Goal: Task Accomplishment & Management: Manage account settings

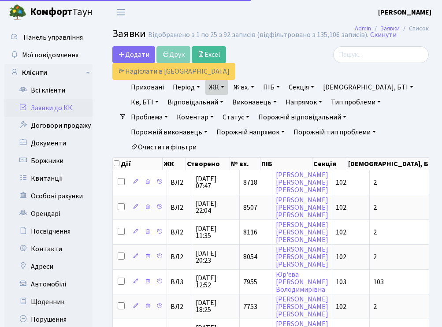
select select "25"
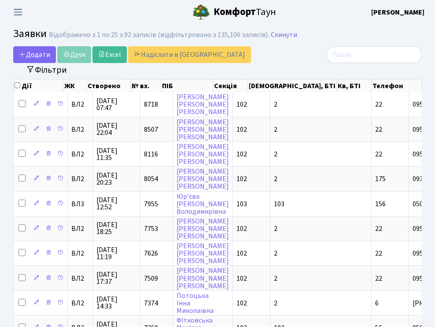
click at [19, 10] on span "Переключити навігацію" at bounding box center [17, 12] width 13 height 10
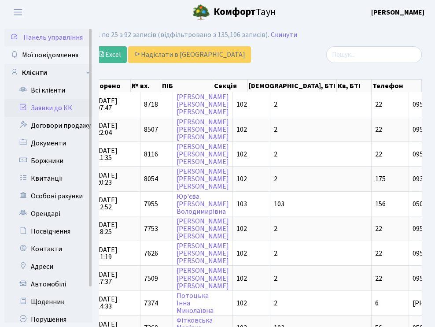
click at [35, 35] on span "Панель управління" at bounding box center [52, 38] width 59 height 10
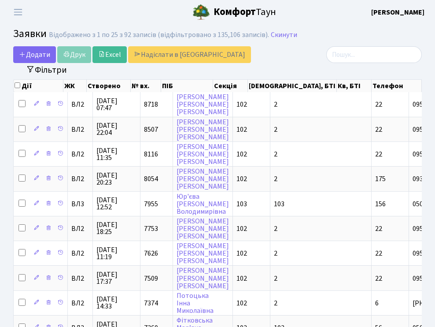
click at [215, 11] on b "Комфорт" at bounding box center [235, 12] width 42 height 14
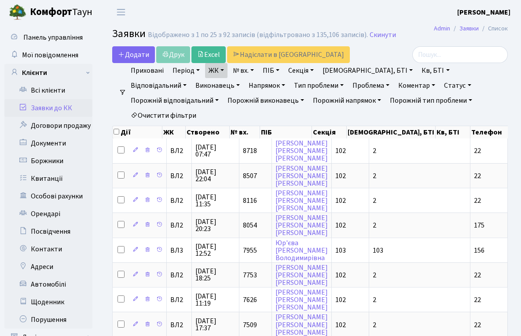
click at [44, 110] on link "Заявки до КК" at bounding box center [48, 108] width 88 height 18
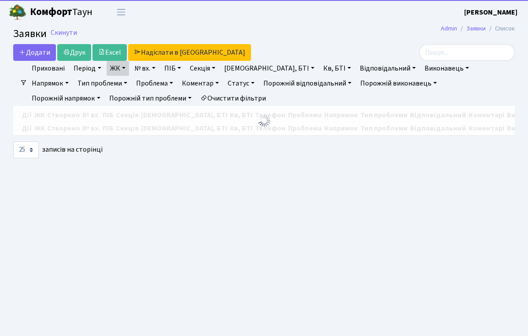
select select "25"
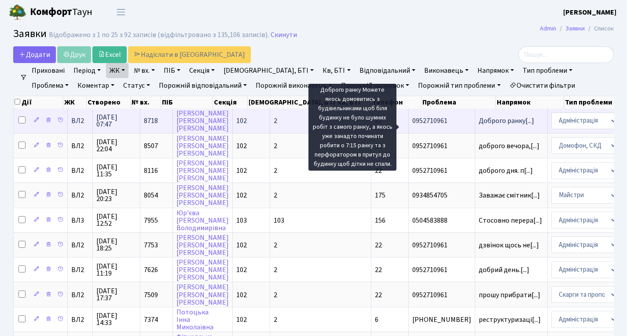
click at [479, 125] on span "Доброго ранку[...]" at bounding box center [506, 121] width 55 height 10
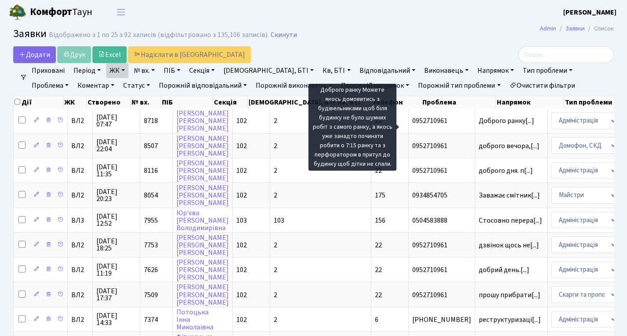
click at [125, 70] on link "ЖК" at bounding box center [117, 70] width 22 height 15
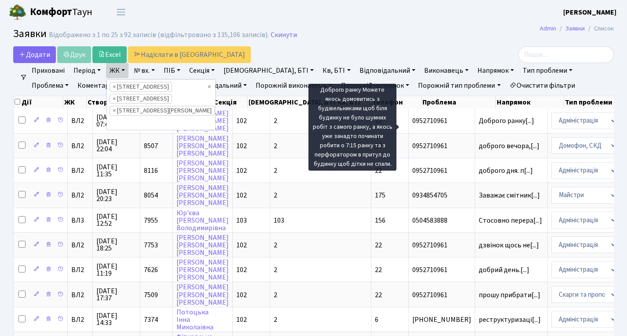
click at [225, 20] on header "Комфорт Таун Діана Б. Мій обліковий запис Вийти" at bounding box center [313, 12] width 627 height 24
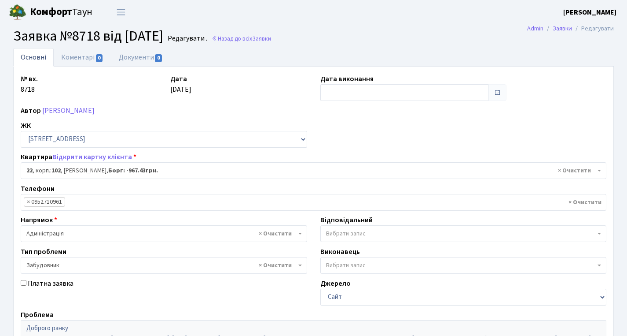
select select "38005"
select select "64"
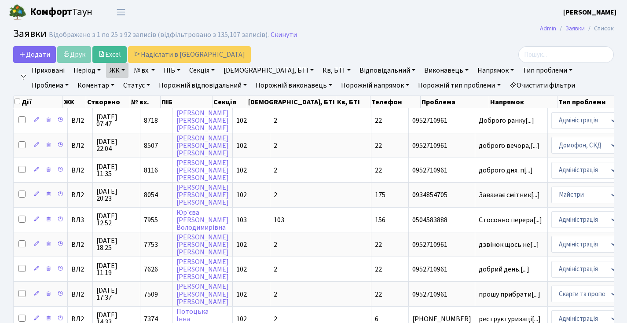
select select "25"
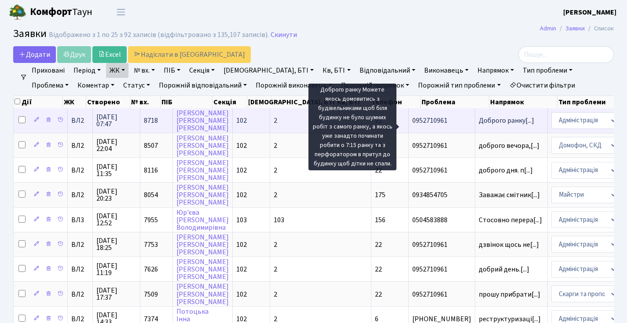
click at [479, 125] on span "Доброго ранку[...]" at bounding box center [506, 121] width 55 height 10
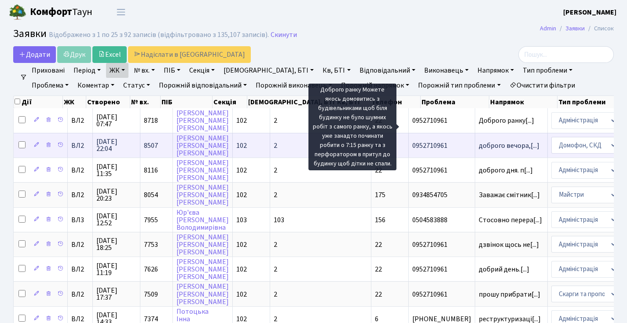
click at [211, 151] on td "[PERSON_NAME]" at bounding box center [203, 145] width 60 height 25
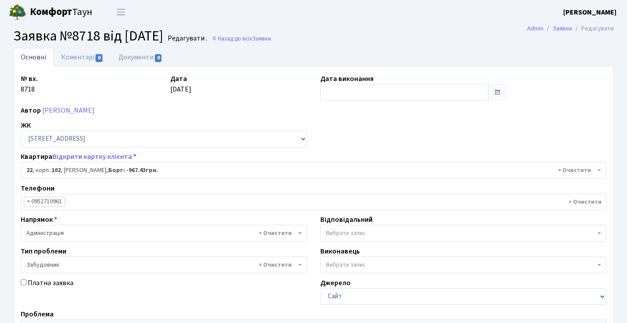
select select "38005"
select select "64"
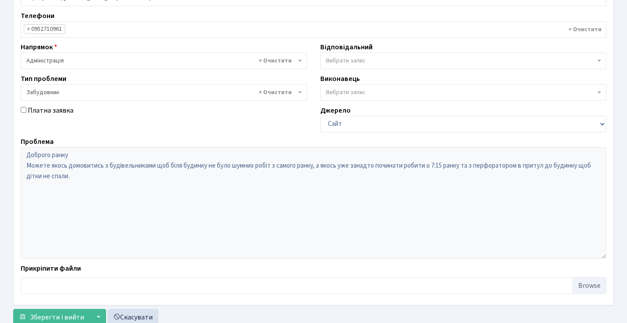
scroll to position [202, 0]
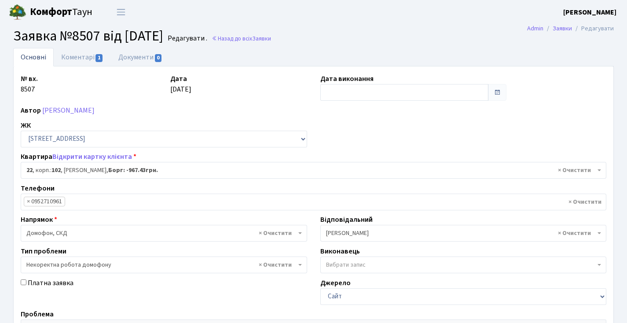
select select "38005"
select select "38"
click at [84, 53] on link "Коментарі 1" at bounding box center [82, 57] width 57 height 18
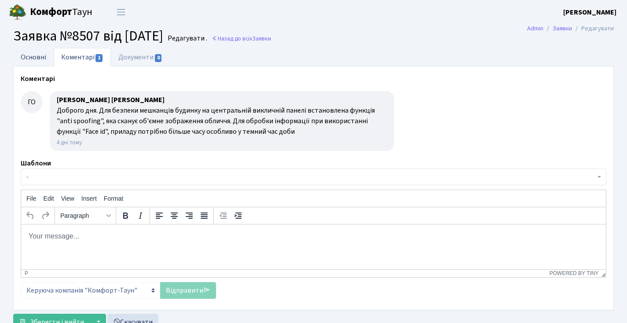
click at [43, 54] on link "Основні" at bounding box center [33, 57] width 41 height 18
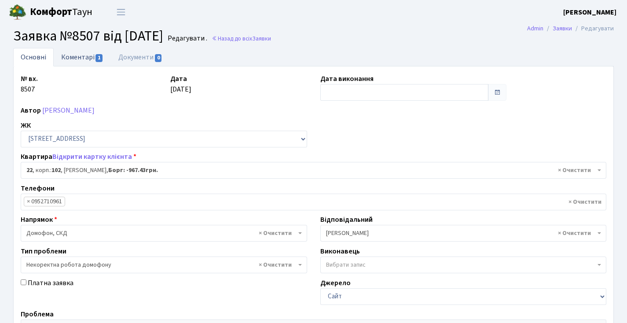
click at [79, 59] on link "Коментарі 1" at bounding box center [82, 57] width 57 height 18
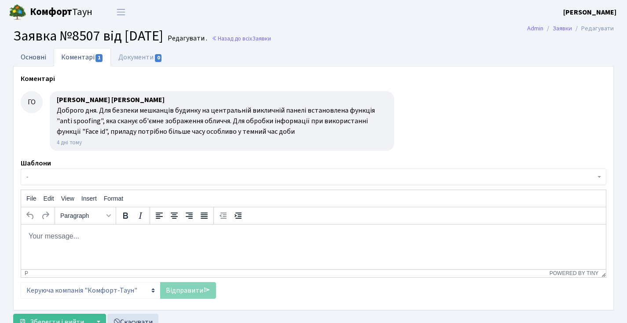
click at [44, 64] on link "Основні" at bounding box center [33, 57] width 41 height 18
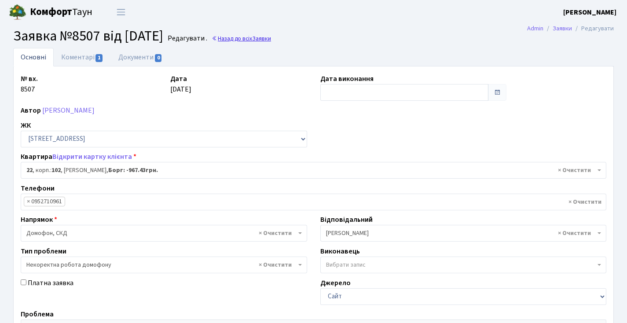
click at [258, 40] on link "Назад до всіх Заявки" at bounding box center [241, 38] width 59 height 8
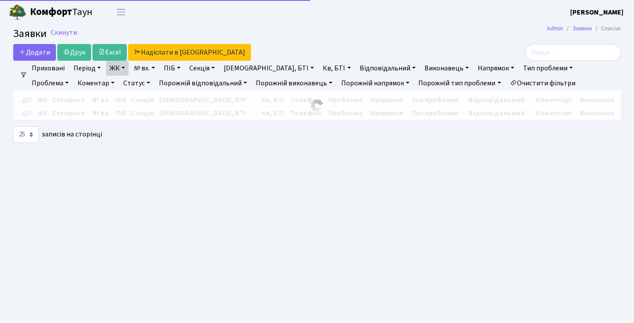
select select "25"
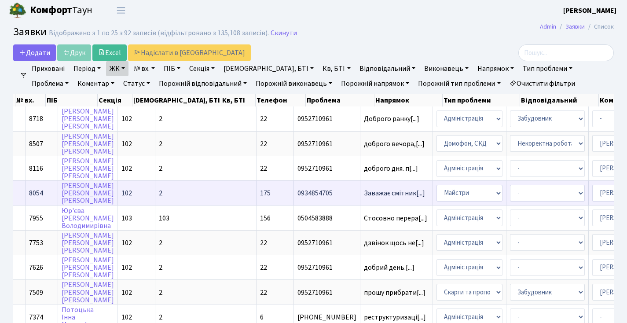
scroll to position [5, 0]
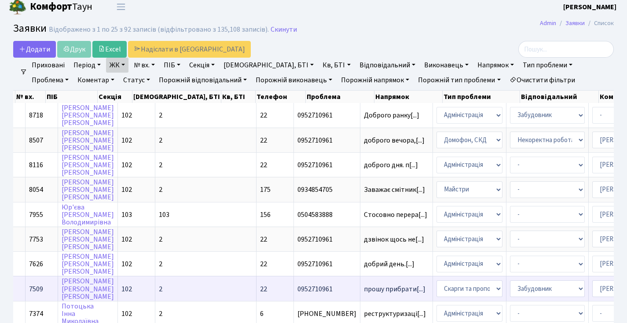
click at [41, 294] on span "7509" at bounding box center [36, 289] width 14 height 10
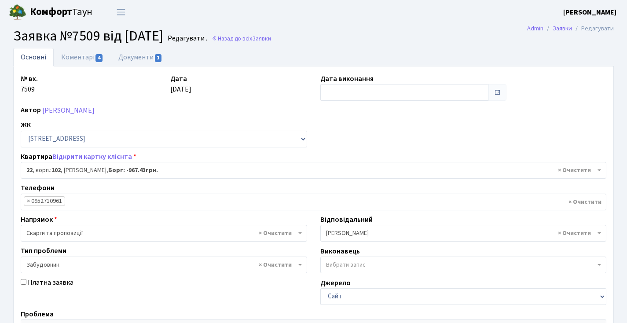
select select "38005"
select select "64"
click at [96, 61] on span "4" at bounding box center [99, 58] width 7 height 8
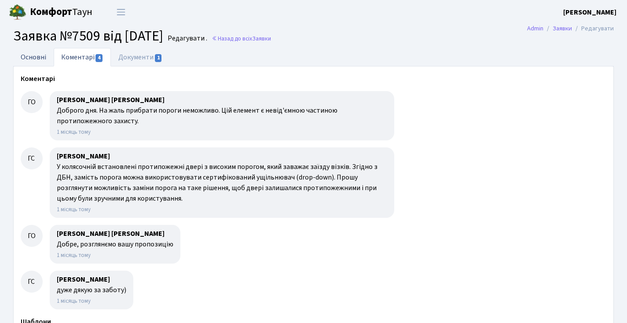
click at [34, 50] on link "Основні" at bounding box center [33, 57] width 41 height 18
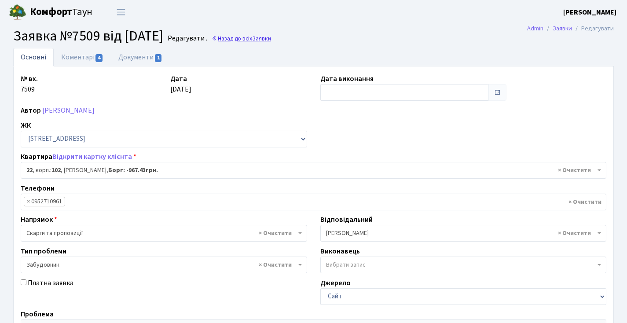
click at [257, 39] on link "Назад до всіх Заявки" at bounding box center [241, 38] width 59 height 8
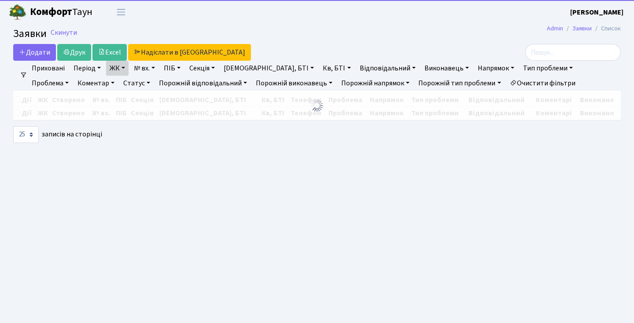
select select "25"
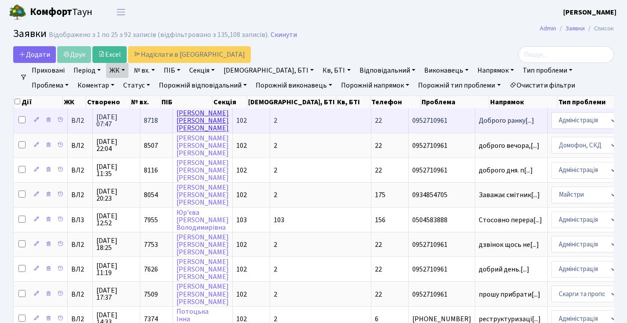
click at [190, 124] on link "[PERSON_NAME]" at bounding box center [203, 120] width 52 height 25
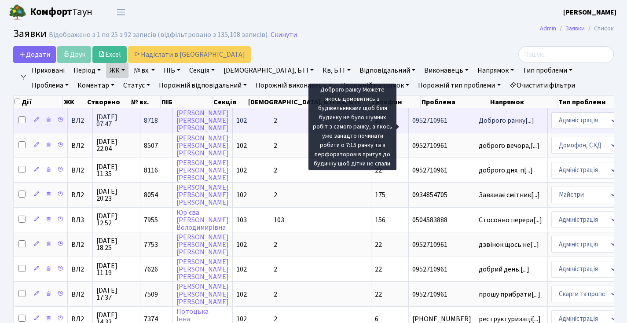
click at [479, 124] on span "Доброго ранку[...]" at bounding box center [511, 120] width 65 height 7
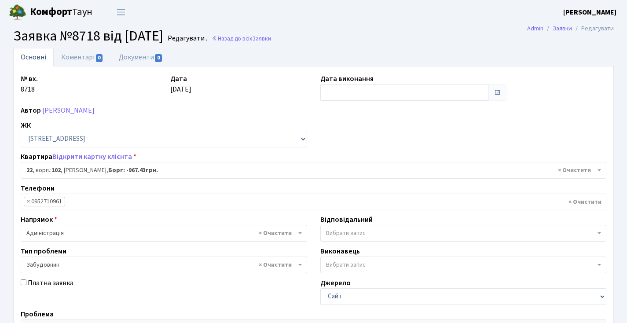
select select "38005"
select select "64"
click at [268, 40] on link "Назад до всіх Заявки" at bounding box center [241, 38] width 59 height 8
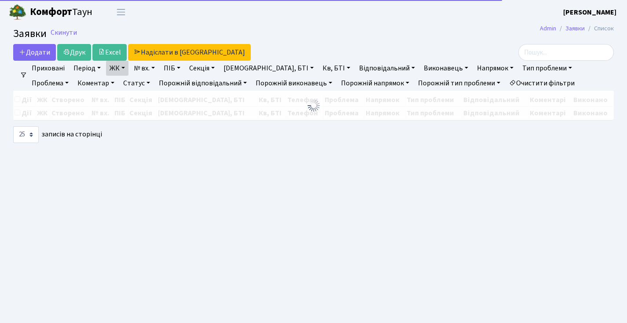
select select "25"
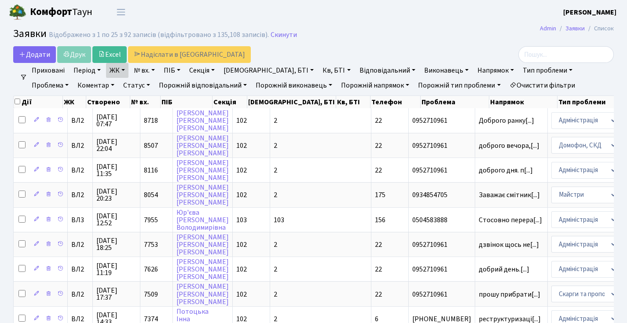
click at [123, 69] on link "ЖК" at bounding box center [117, 70] width 22 height 15
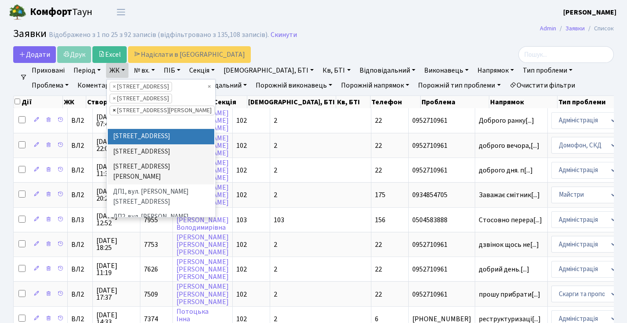
click at [115, 110] on span "×" at bounding box center [114, 110] width 3 height 9
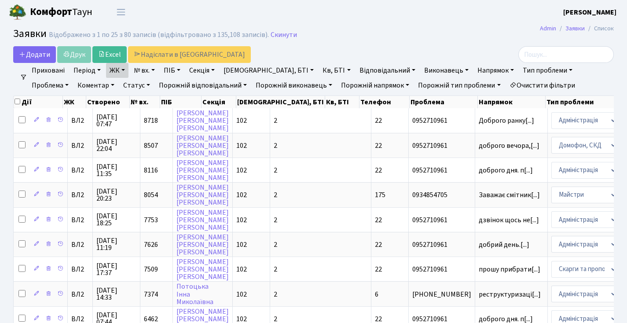
click at [126, 72] on link "ЖК" at bounding box center [117, 70] width 22 height 15
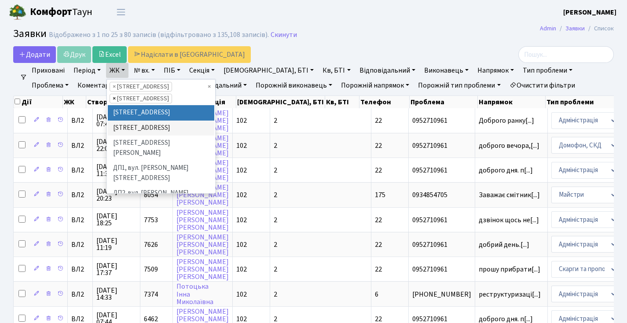
click at [116, 98] on span "×" at bounding box center [114, 98] width 3 height 9
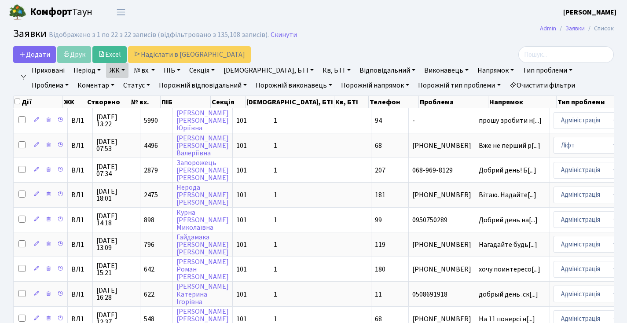
click at [125, 74] on link "ЖК" at bounding box center [117, 70] width 22 height 15
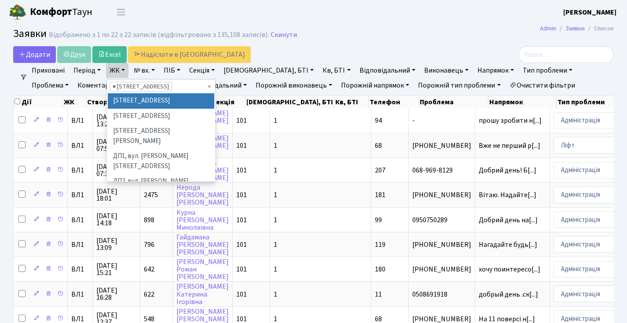
click at [114, 87] on span "×" at bounding box center [114, 86] width 3 height 9
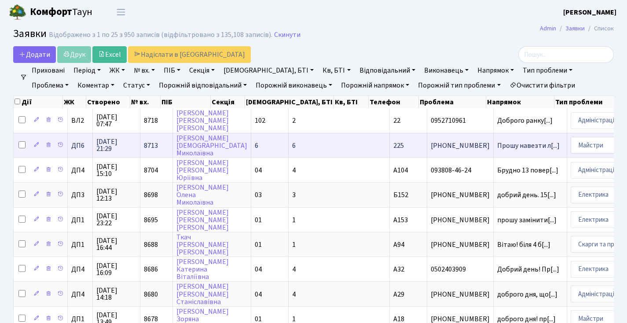
click at [494, 144] on td "Прошу навезти л[...]" at bounding box center [531, 145] width 74 height 25
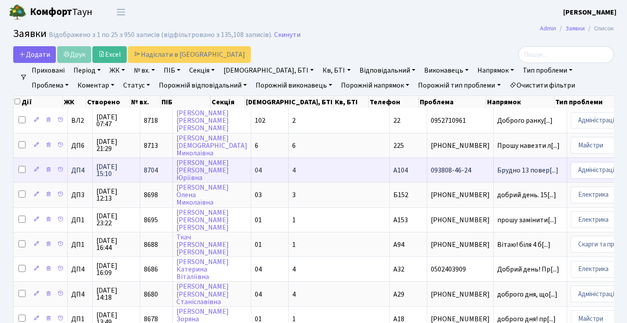
scroll to position [2, 0]
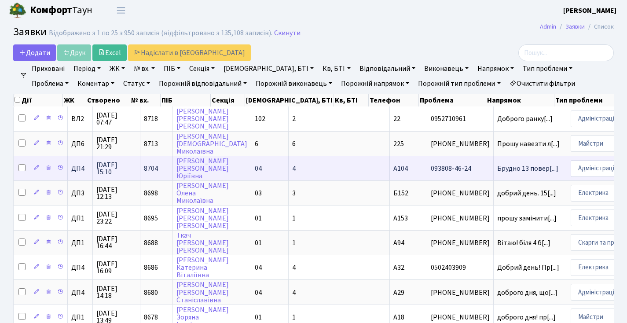
click at [498, 172] on span "Брудно 13 повер[...]" at bounding box center [531, 168] width 66 height 7
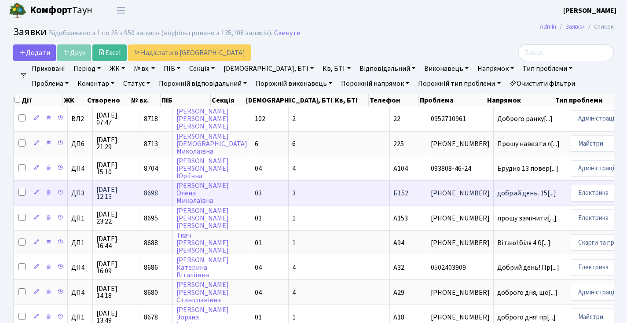
scroll to position [0, 0]
click at [494, 196] on td "добрий день. 15[...]" at bounding box center [531, 193] width 74 height 25
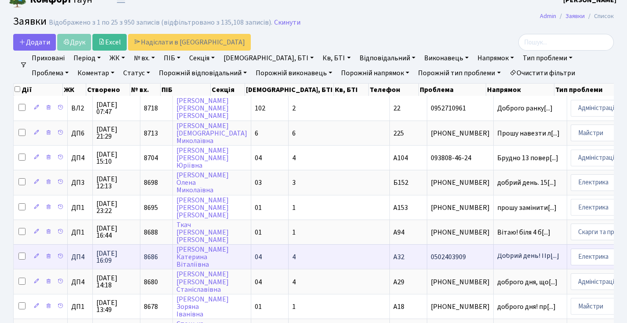
scroll to position [131, 0]
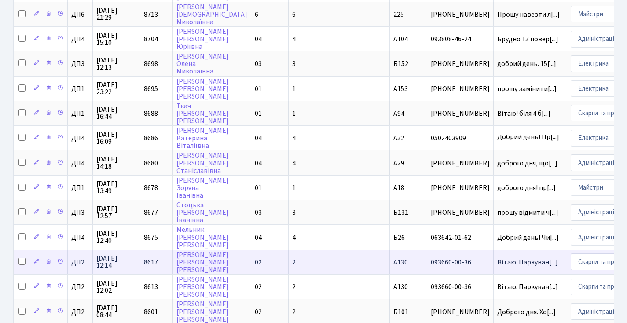
click at [494, 260] on td "Вітаю. Паркуван[...]" at bounding box center [531, 262] width 74 height 25
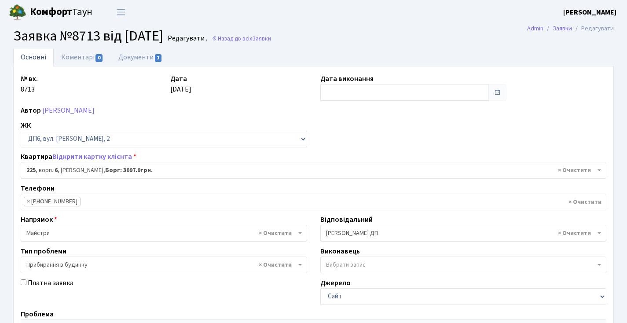
select select "46719"
select select "58"
select select "33193"
select select "55"
select select "32824"
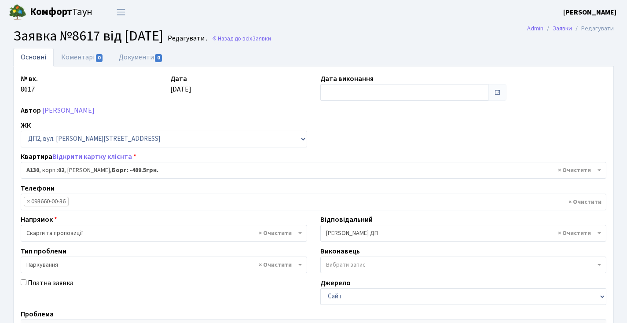
select select "30955"
select select "66"
click at [52, 15] on b "Комфорт" at bounding box center [51, 12] width 42 height 14
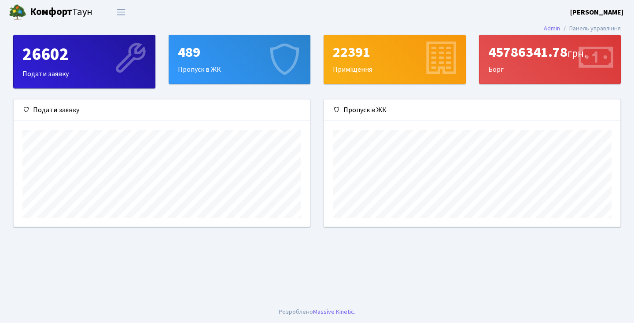
scroll to position [127, 296]
click at [623, 11] on b "[PERSON_NAME]" at bounding box center [596, 12] width 53 height 10
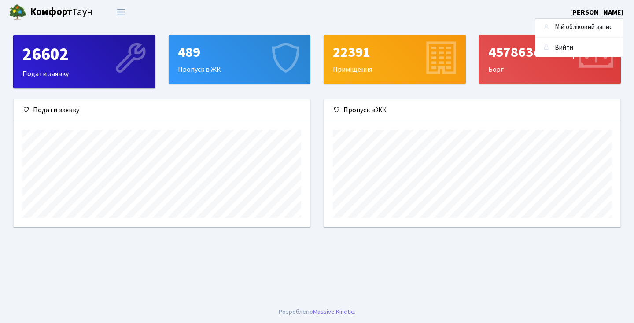
click at [246, 9] on header "[PERSON_NAME] Мій обліковий запис Вийти" at bounding box center [317, 12] width 634 height 24
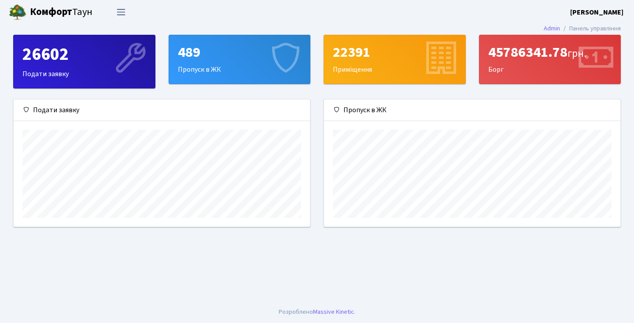
click at [118, 18] on button "Переключити навігацію" at bounding box center [121, 12] width 22 height 15
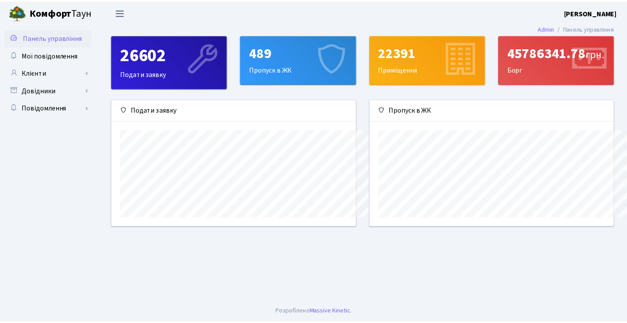
scroll to position [440219, 440099]
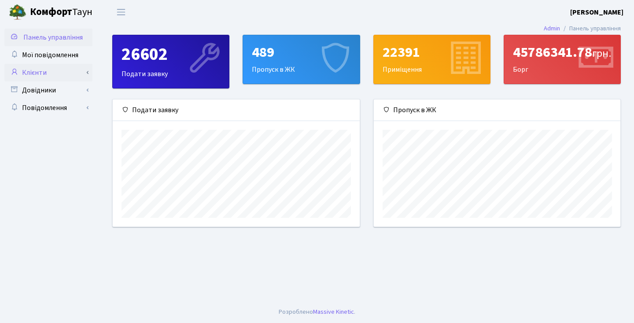
click at [89, 71] on link "Клієнти" at bounding box center [48, 73] width 88 height 18
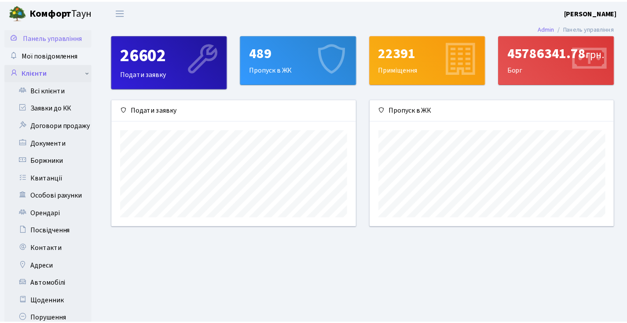
scroll to position [440219, 440103]
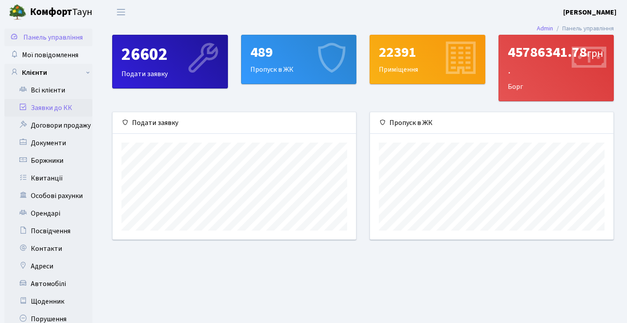
click at [44, 104] on link "Заявки до КК" at bounding box center [48, 108] width 88 height 18
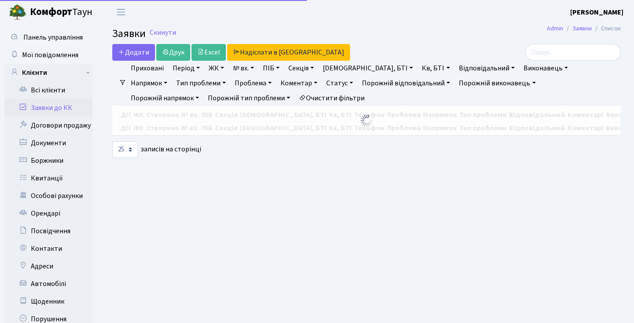
select select "25"
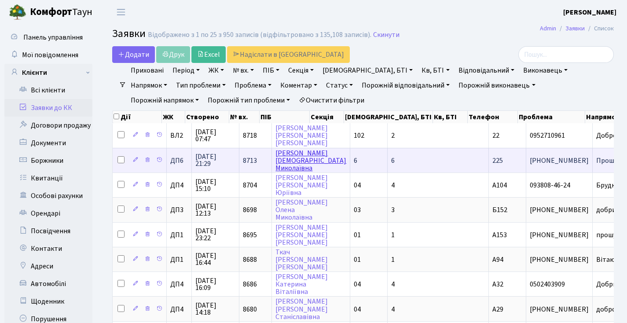
click at [276, 166] on link "[PERSON_NAME]" at bounding box center [311, 160] width 71 height 25
click at [597, 163] on span "Прошу навезти л[...]" at bounding box center [628, 161] width 63 height 10
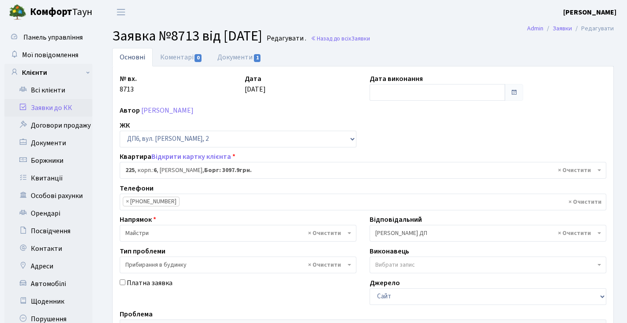
select select "46719"
select select "58"
click at [47, 105] on link "Заявки до КК" at bounding box center [48, 108] width 88 height 18
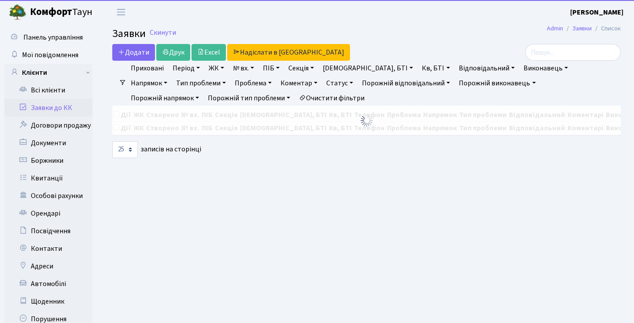
select select "25"
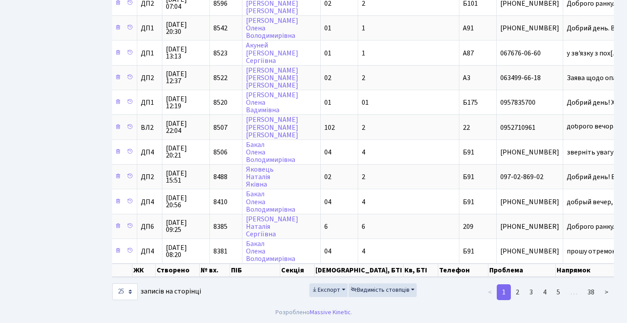
scroll to position [0, 49]
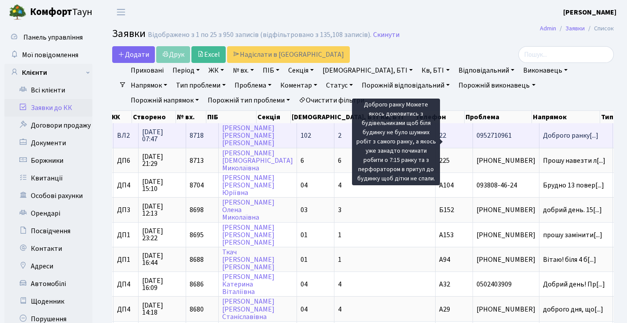
click at [543, 140] on span "Доброго ранку[...]" at bounding box center [570, 136] width 55 height 10
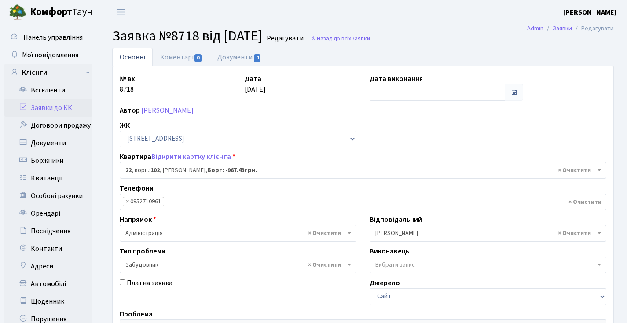
select select "38005"
select select "64"
select select "38005"
select select "64"
click at [55, 108] on link "Заявки до КК" at bounding box center [48, 108] width 88 height 18
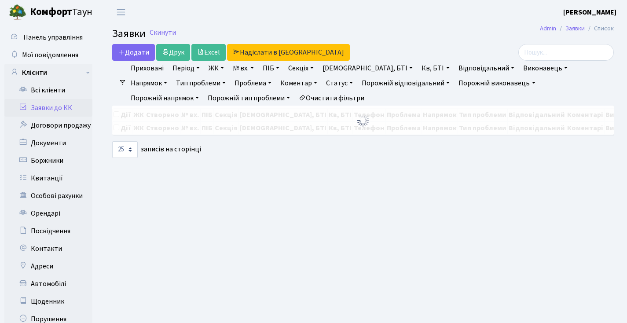
select select "25"
